Goal: Find contact information: Find contact information

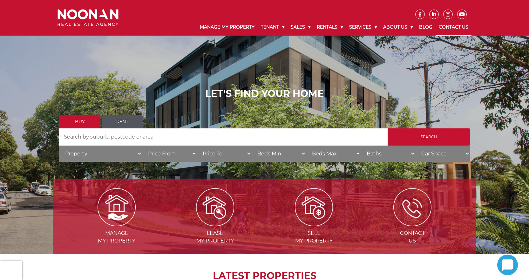
click at [455, 25] on link "Contact Us" at bounding box center [454, 27] width 36 height 17
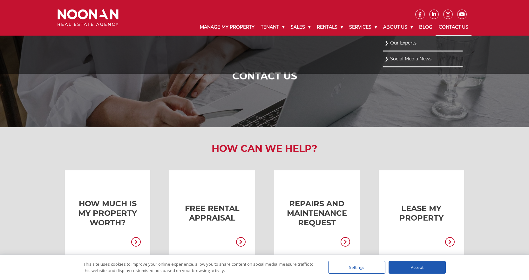
click at [397, 39] on link "Our Experts" at bounding box center [423, 43] width 76 height 9
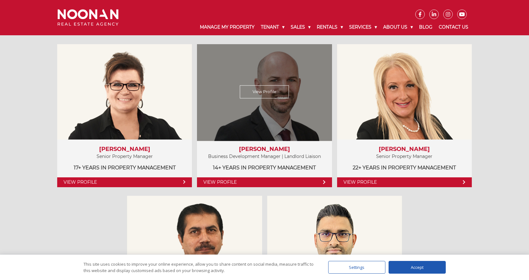
scroll to position [326, 0]
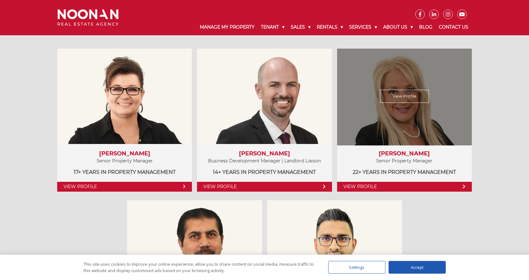
click at [395, 100] on link "View Profile" at bounding box center [404, 96] width 49 height 13
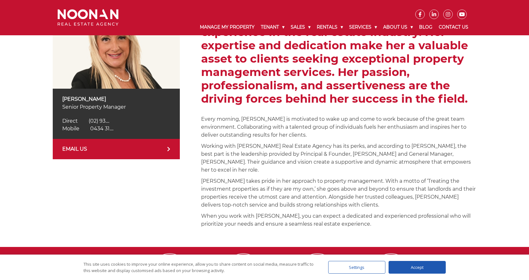
scroll to position [148, 0]
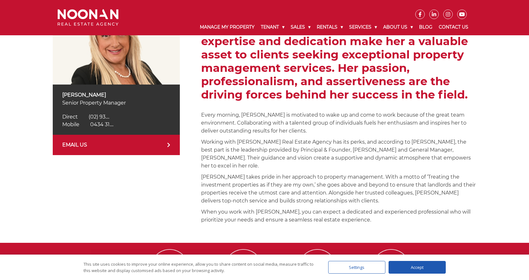
click at [99, 121] on div "Mobile 0434 318 172 Mobile 0434 31...." at bounding box center [116, 125] width 108 height 8
click at [105, 115] on span "(02) 93...." at bounding box center [99, 117] width 21 height 6
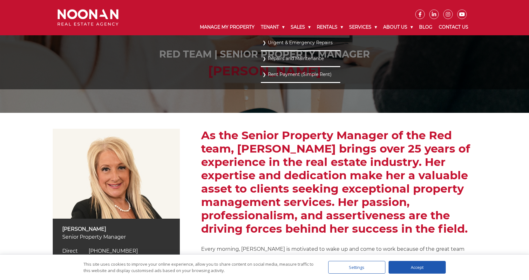
scroll to position [0, 0]
